Goal: Transaction & Acquisition: Subscribe to service/newsletter

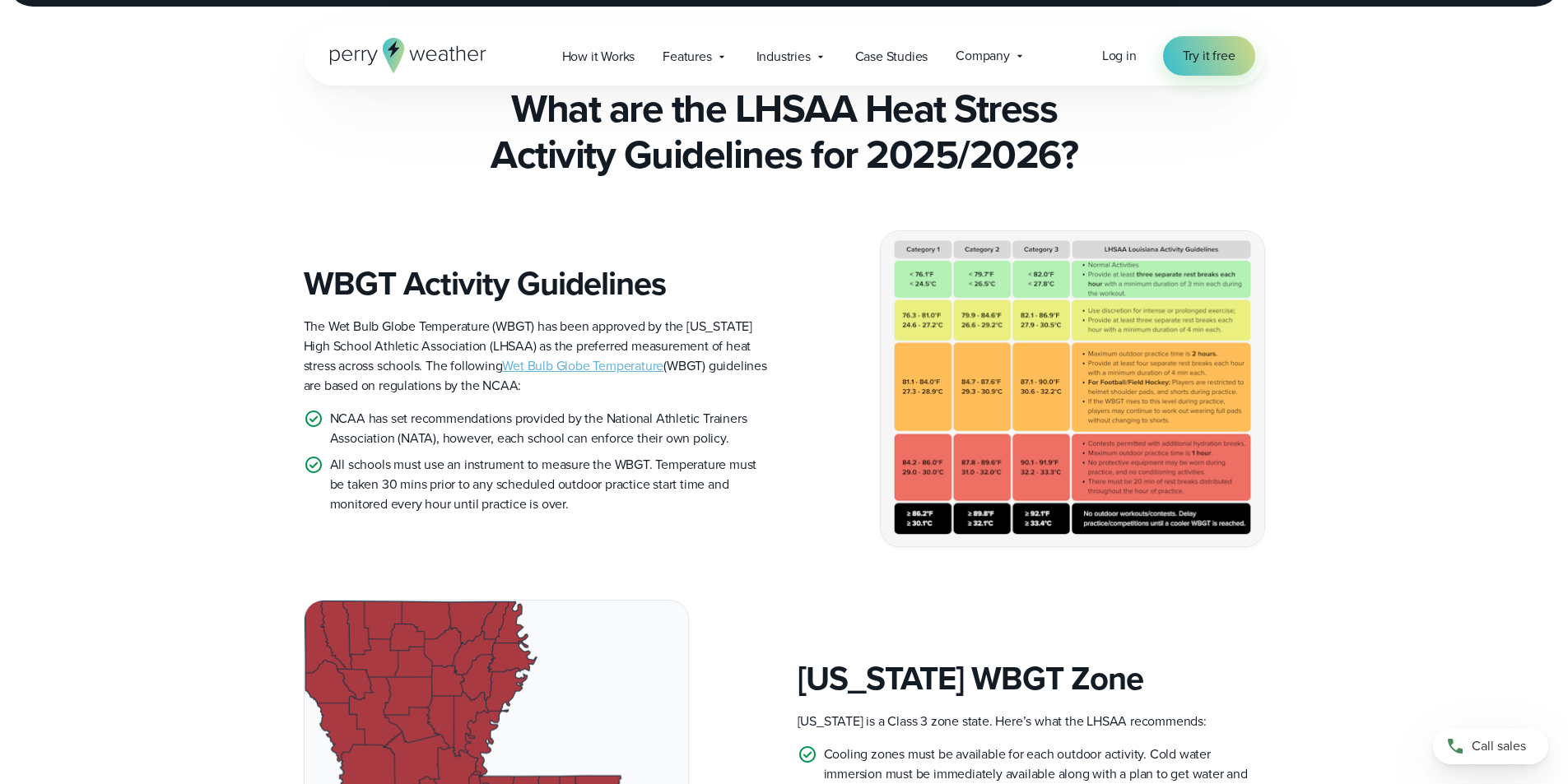
scroll to position [329, 0]
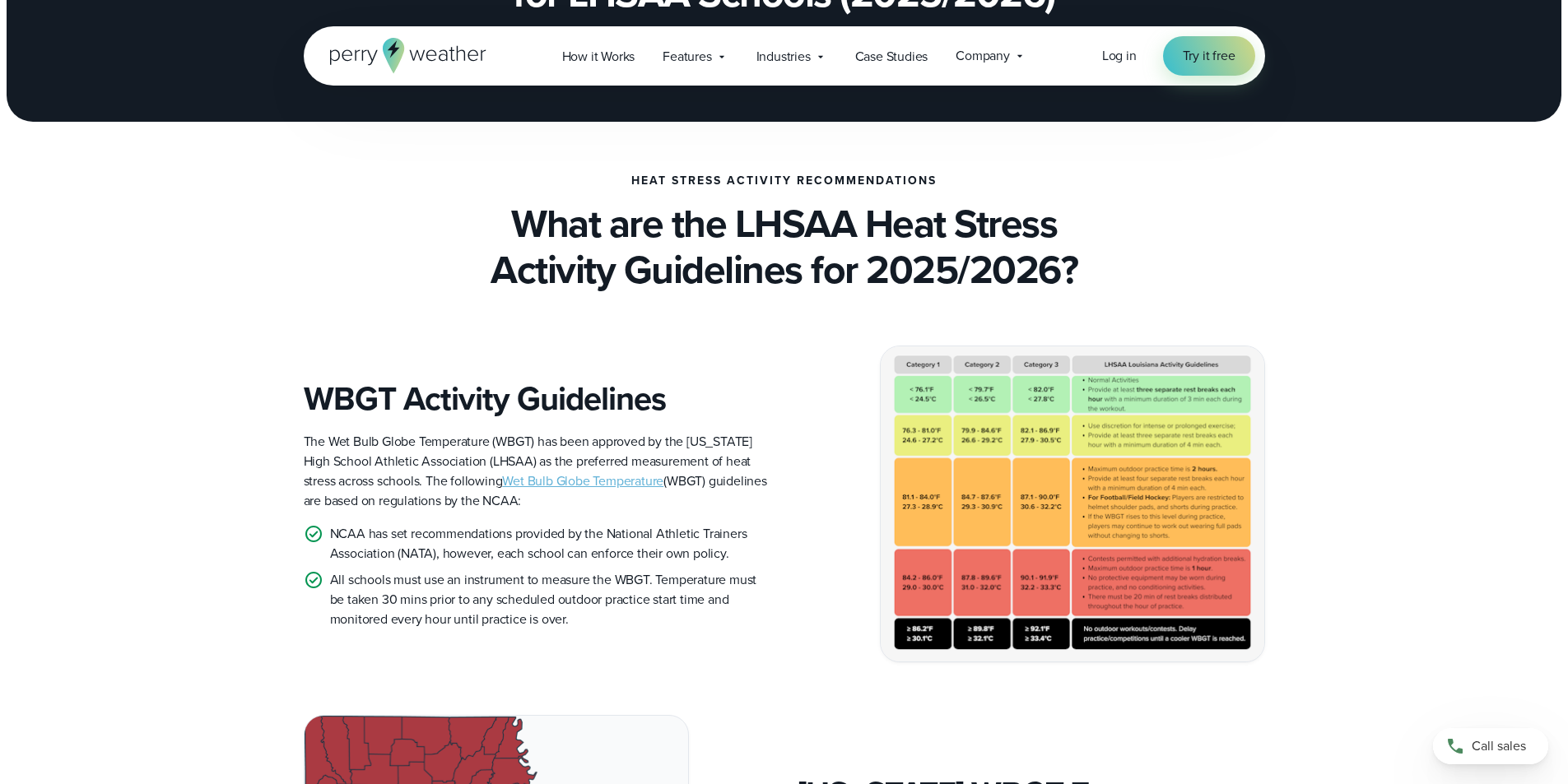
scroll to position [247, 0]
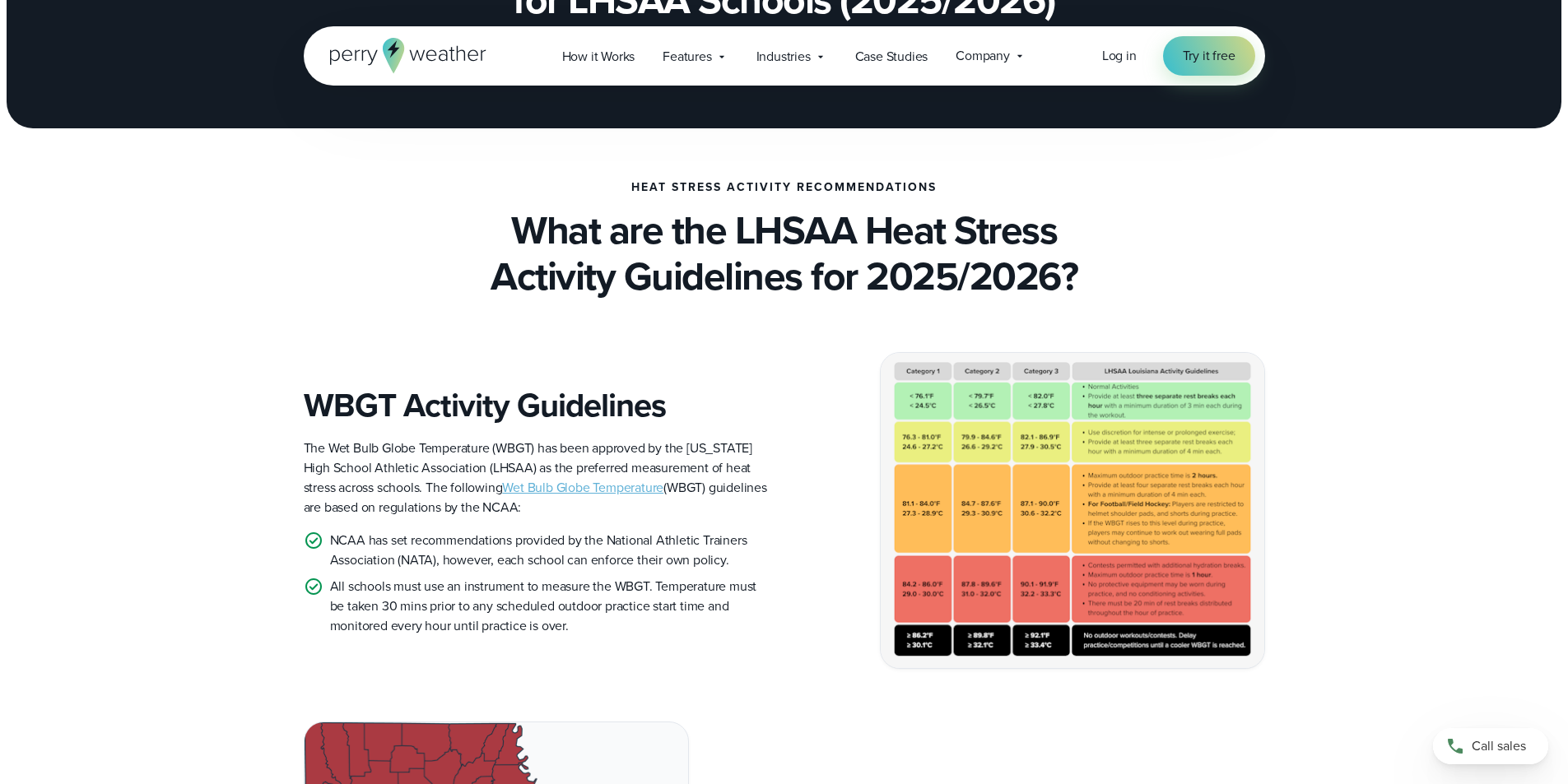
click at [918, 368] on img at bounding box center [1073, 510] width 384 height 315
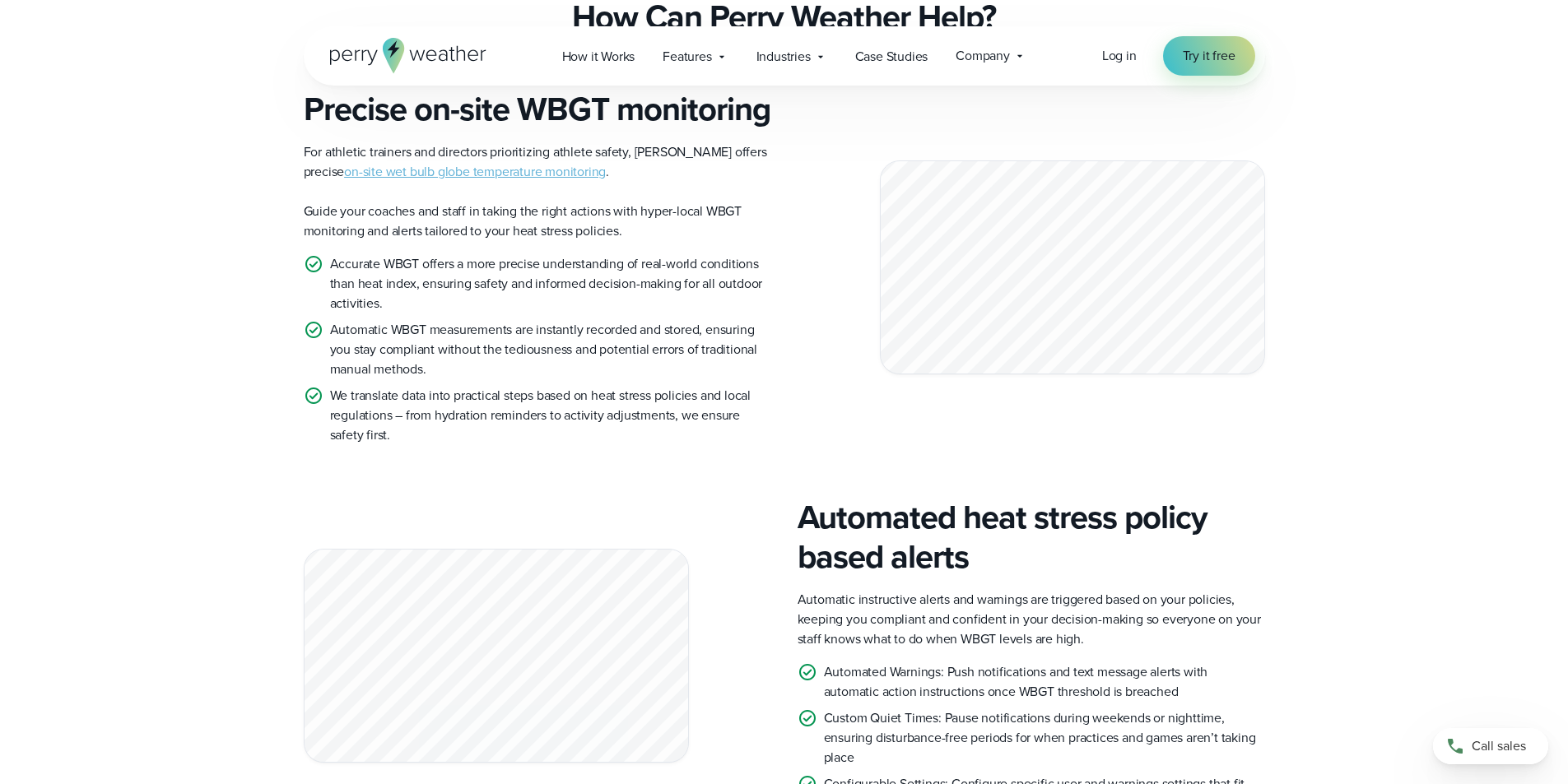
scroll to position [1316, 0]
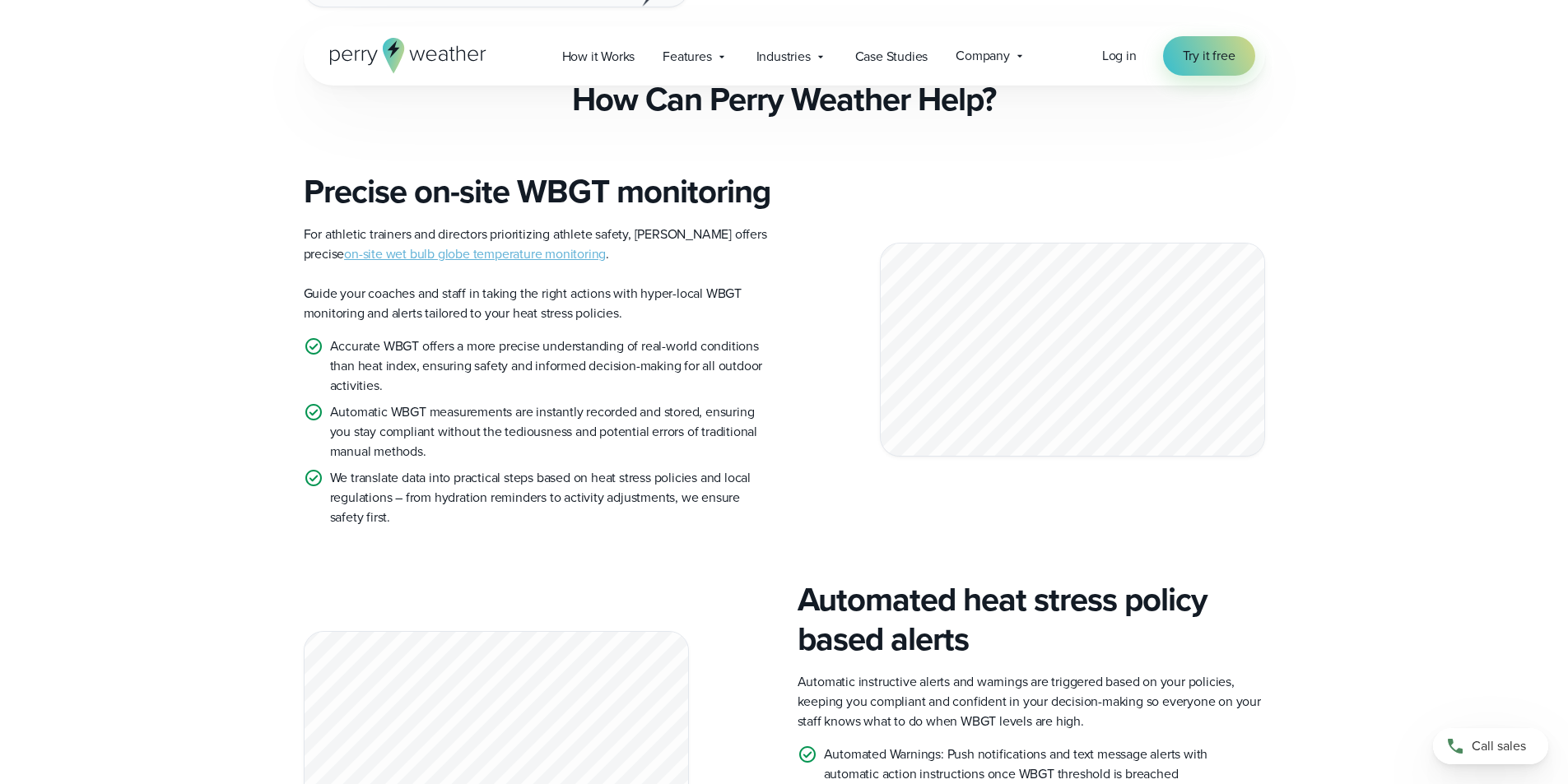
click at [503, 263] on link "on-site wet bulb globe temperature monitoring" at bounding box center [475, 254] width 262 height 19
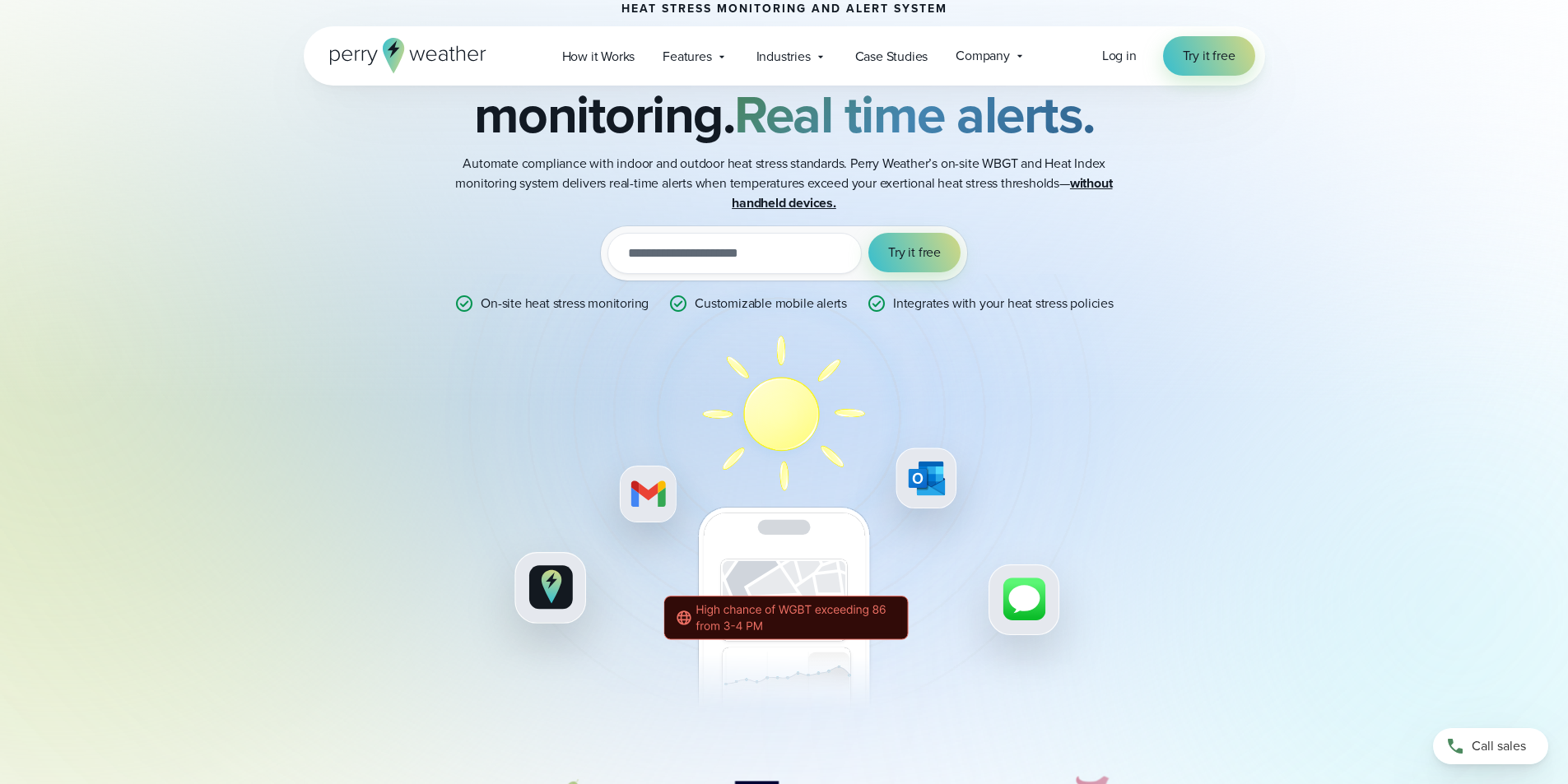
scroll to position [164, 0]
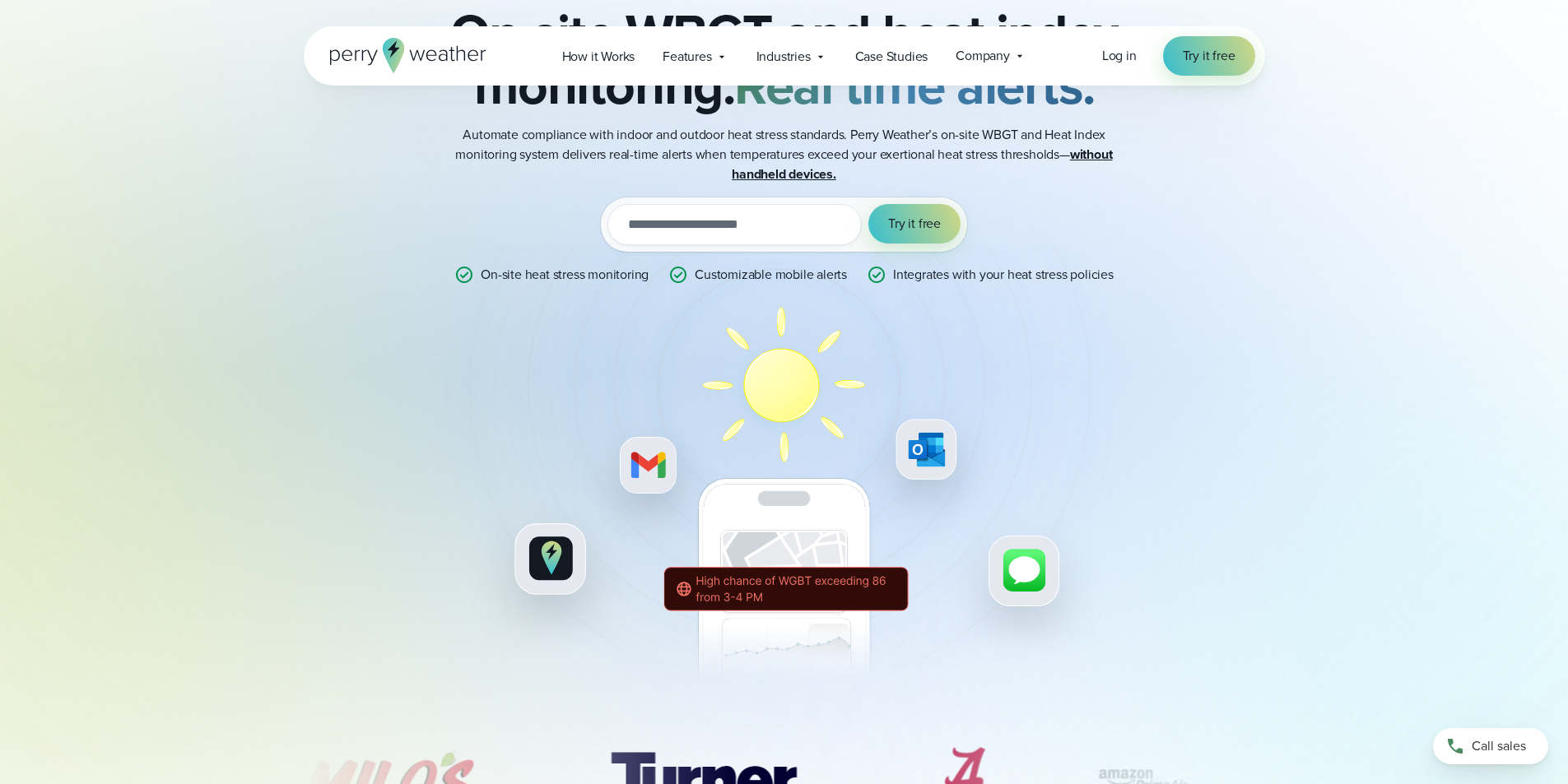
click at [753, 592] on div "Heat Stress Monitoring and Alert System On-site WBGT and heat index monitoring.…" at bounding box center [784, 330] width 797 height 712
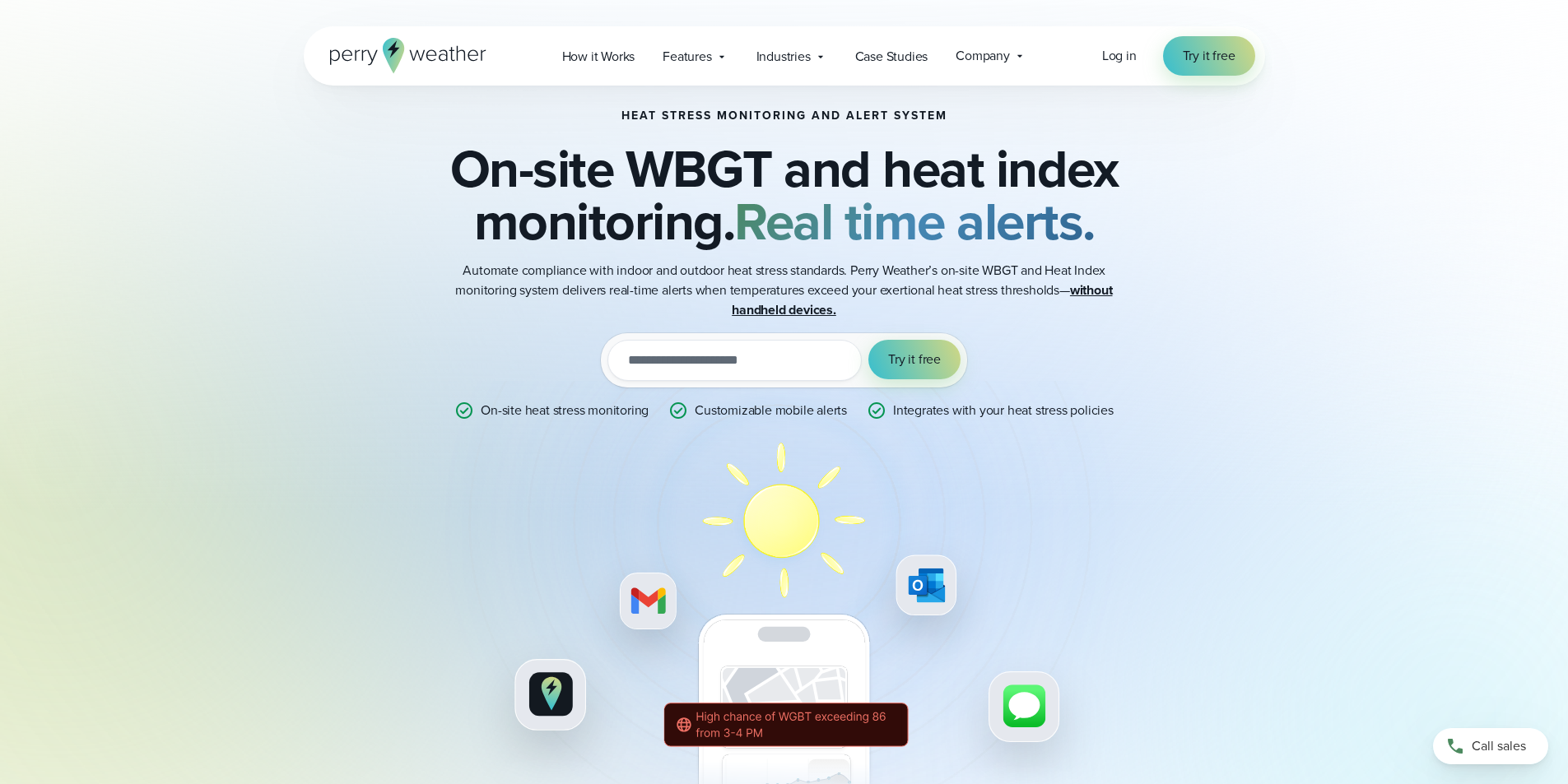
scroll to position [0, 0]
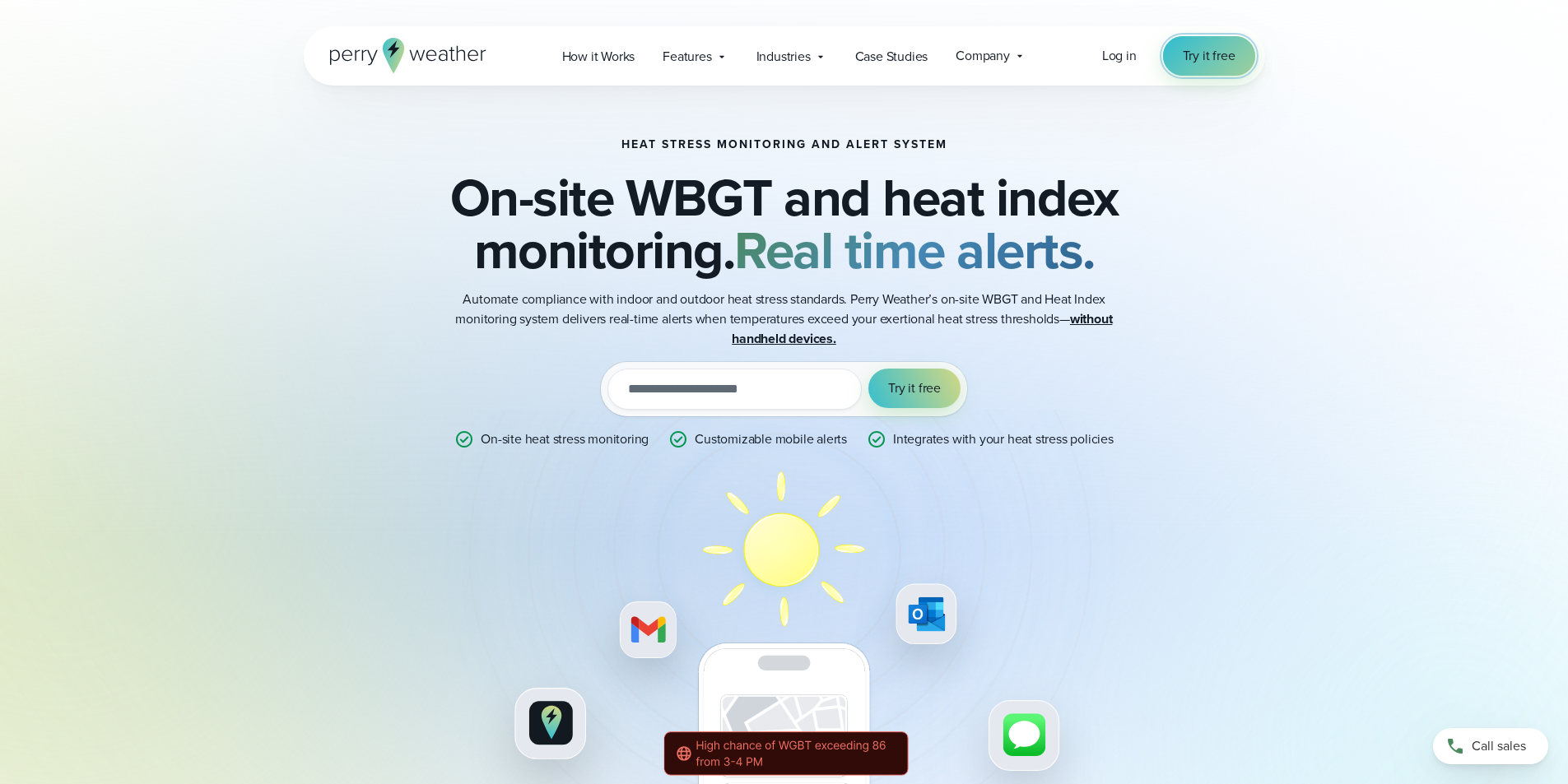
click at [1178, 68] on link "Try it free" at bounding box center [1209, 56] width 92 height 40
